Goal: Information Seeking & Learning: Learn about a topic

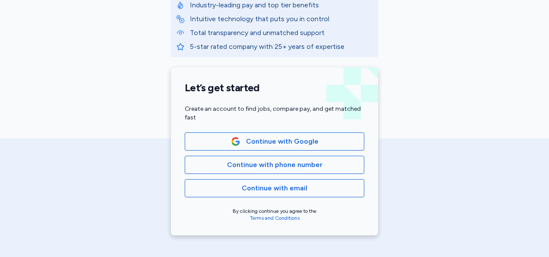
scroll to position [143, 0]
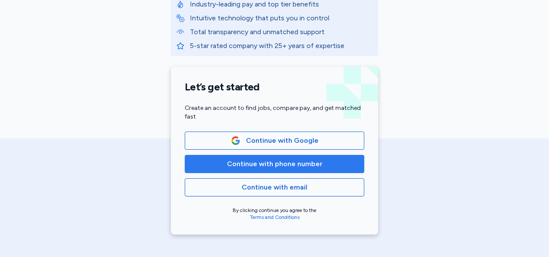
click at [320, 171] on button "Continue with phone number" at bounding box center [275, 164] width 180 height 18
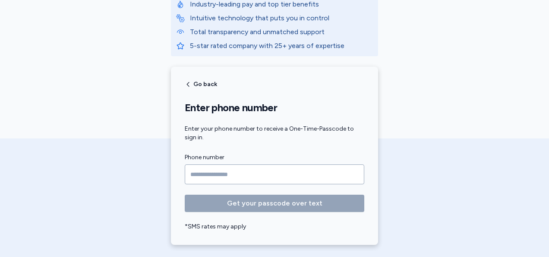
click at [301, 181] on input "Phone number" at bounding box center [275, 174] width 180 height 20
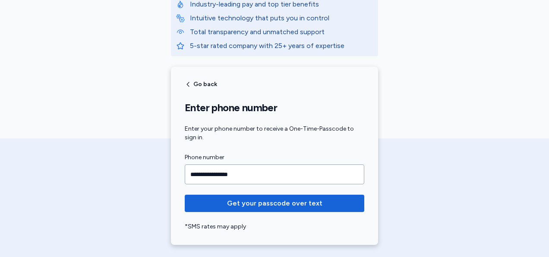
click at [238, 175] on input "**********" at bounding box center [275, 174] width 180 height 20
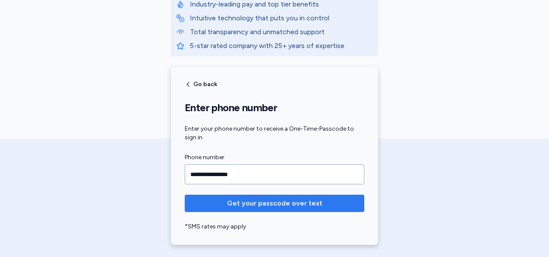
type input "**********"
click at [274, 206] on span "Get your passcode over text" at bounding box center [274, 203] width 95 height 10
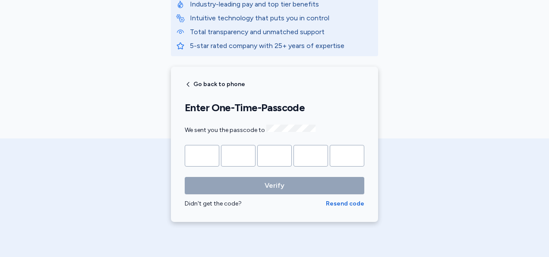
type input "*"
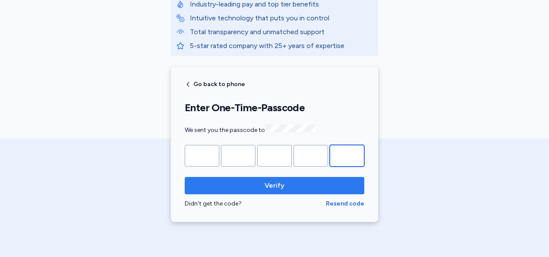
type input "*"
click at [289, 184] on span "Verify" at bounding box center [275, 185] width 166 height 10
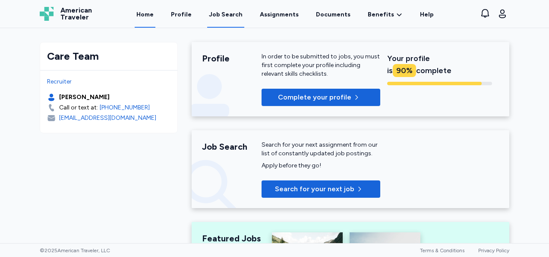
click at [225, 16] on div "Job Search" at bounding box center [226, 14] width 34 height 9
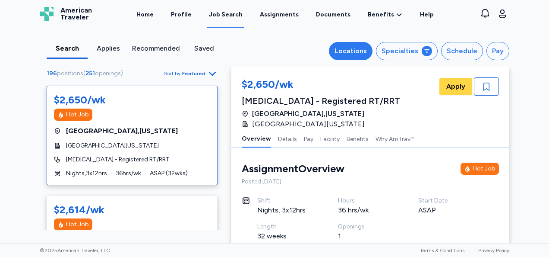
click at [344, 58] on button "Locations" at bounding box center [351, 51] width 44 height 18
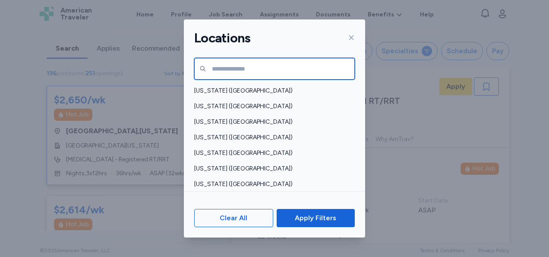
click at [262, 68] on input "text" at bounding box center [274, 69] width 161 height 22
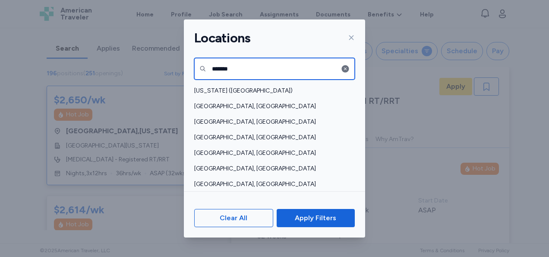
type input "*******"
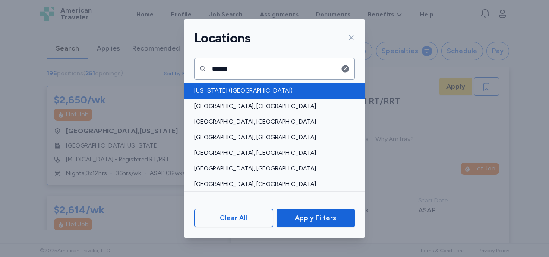
click at [233, 92] on span "[US_STATE] ([GEOGRAPHIC_DATA])" at bounding box center [272, 90] width 156 height 9
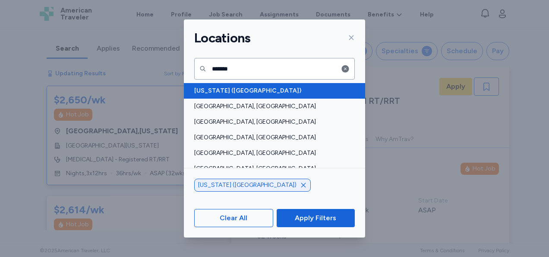
scroll to position [0, 0]
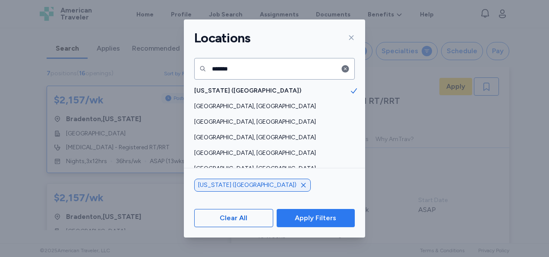
click at [328, 218] on span "Apply Filters" at bounding box center [315, 218] width 41 height 10
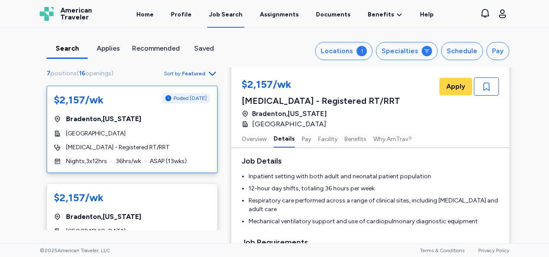
scroll to position [0, 0]
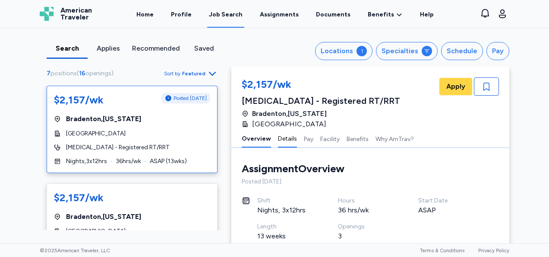
click at [285, 140] on button "Details" at bounding box center [287, 138] width 19 height 18
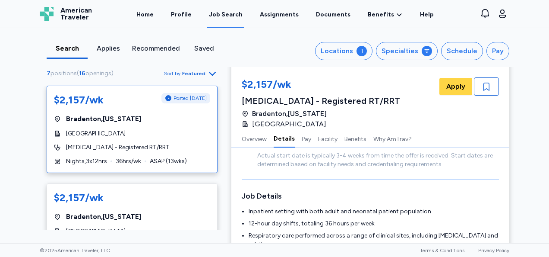
scroll to position [125, 0]
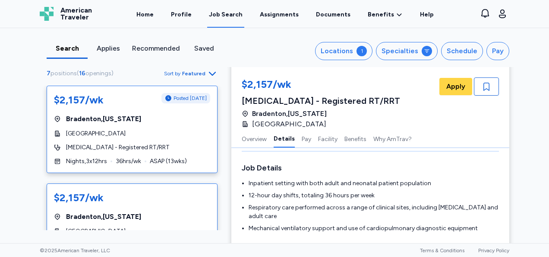
click at [146, 217] on div "[GEOGRAPHIC_DATA] , [US_STATE]" at bounding box center [132, 216] width 156 height 10
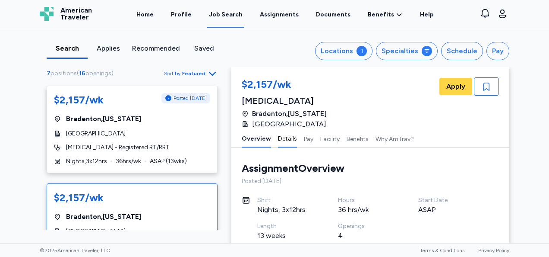
click at [282, 130] on button "Details" at bounding box center [287, 138] width 19 height 18
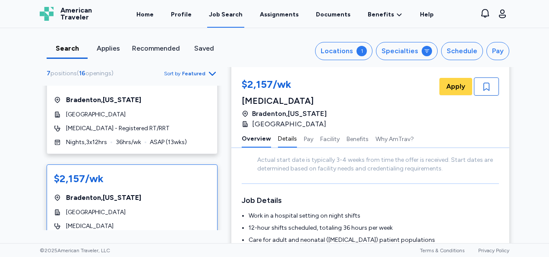
scroll to position [0, 0]
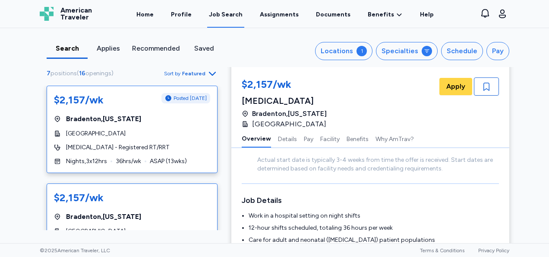
click at [162, 137] on div "[GEOGRAPHIC_DATA]" at bounding box center [132, 133] width 156 height 9
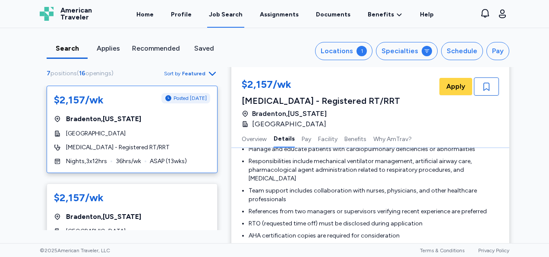
scroll to position [374, 0]
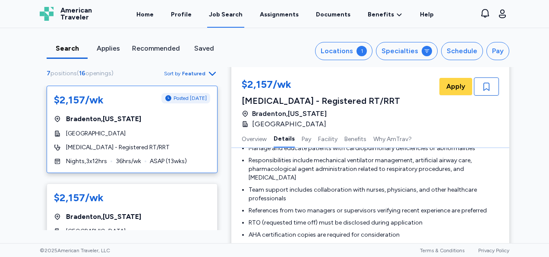
click at [527, 139] on div "Search Applies Recommended Saved Locations 1 Specialties Schedule Pay 7 positio…" at bounding box center [274, 135] width 549 height 215
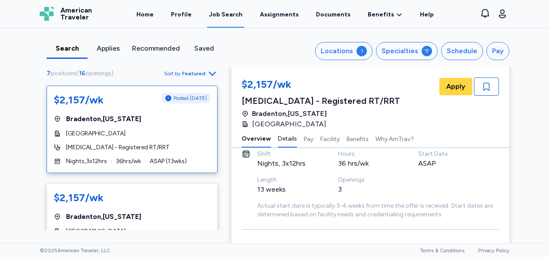
scroll to position [0, 0]
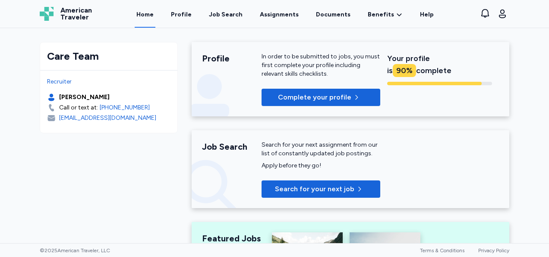
click at [223, 16] on div "Job Search" at bounding box center [226, 14] width 34 height 9
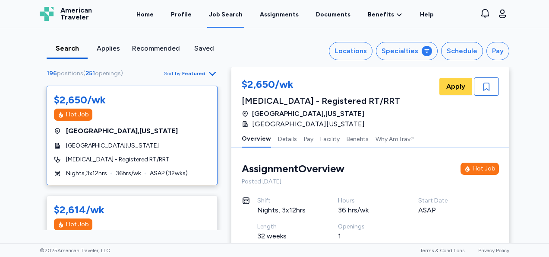
click at [285, 136] on button "Details" at bounding box center [287, 138] width 19 height 18
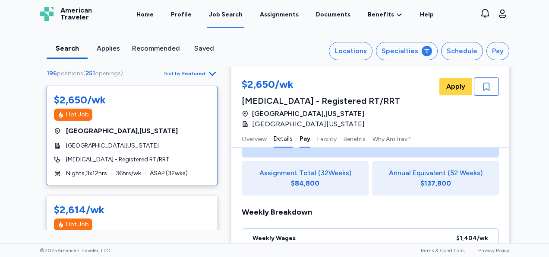
scroll to position [607, 0]
